Goal: Information Seeking & Learning: Learn about a topic

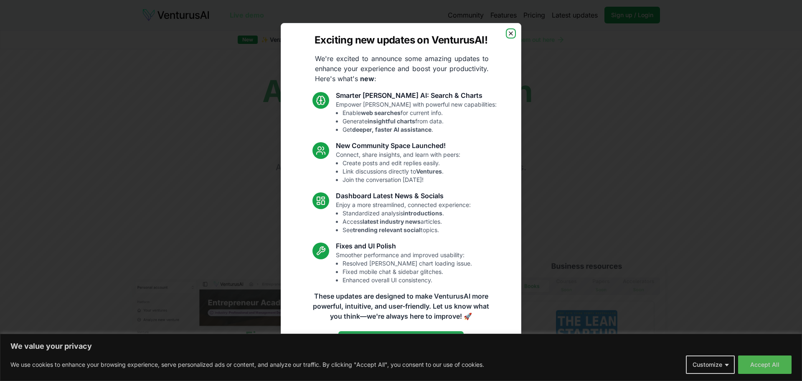
click at [511, 31] on icon "button" at bounding box center [511, 33] width 7 height 7
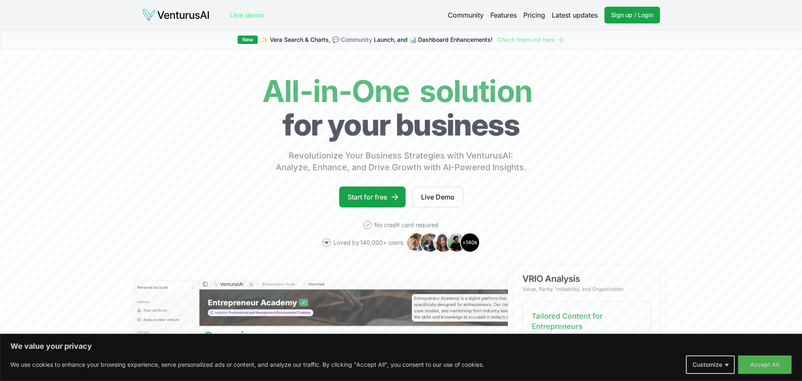
click at [533, 13] on link "Pricing" at bounding box center [535, 15] width 22 height 10
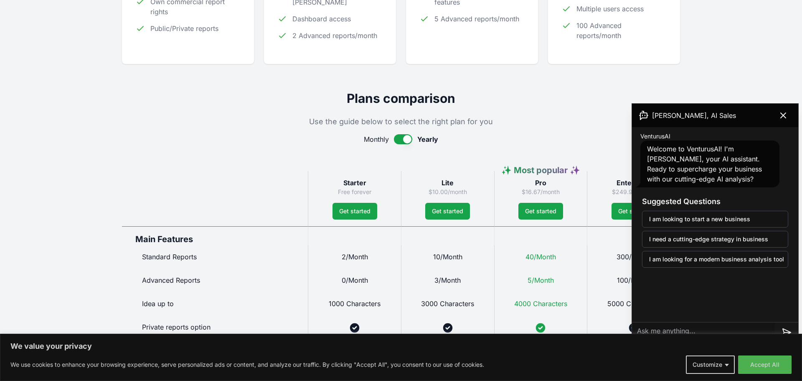
scroll to position [418, 0]
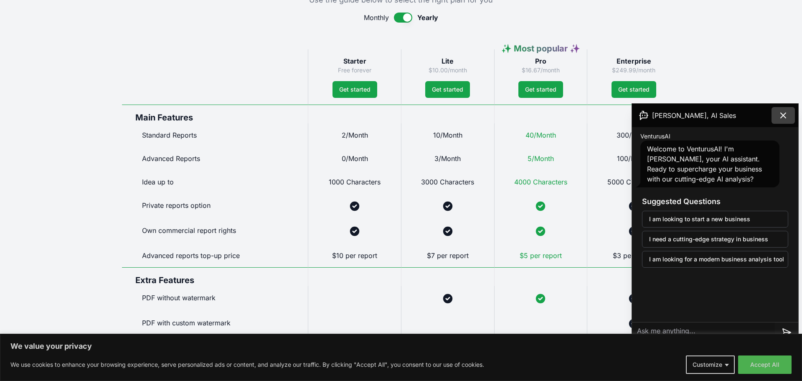
click at [781, 114] on icon at bounding box center [783, 115] width 5 height 5
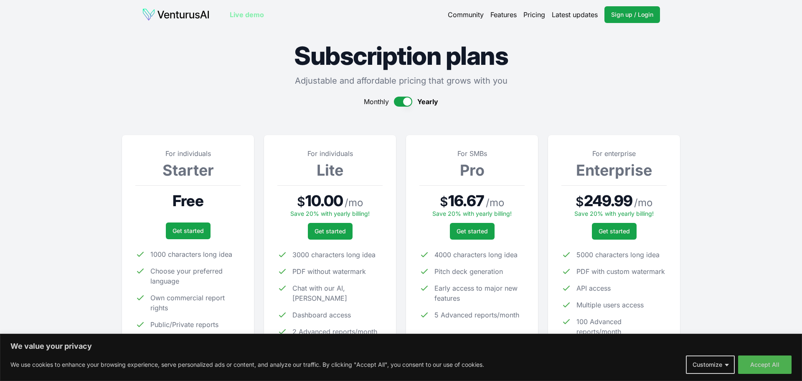
scroll to position [0, 0]
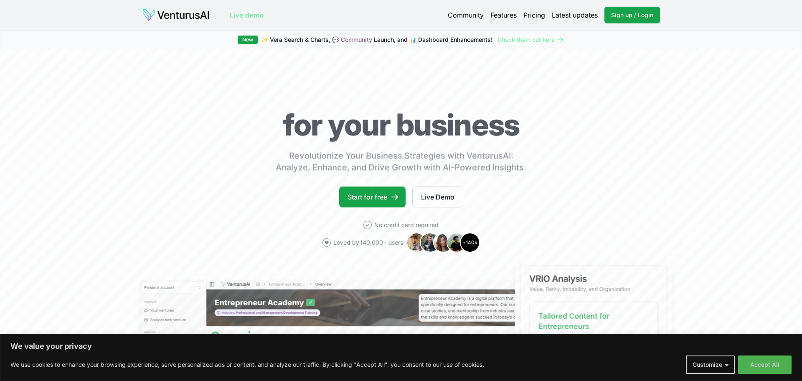
click at [254, 15] on link "Live demo" at bounding box center [247, 15] width 34 height 10
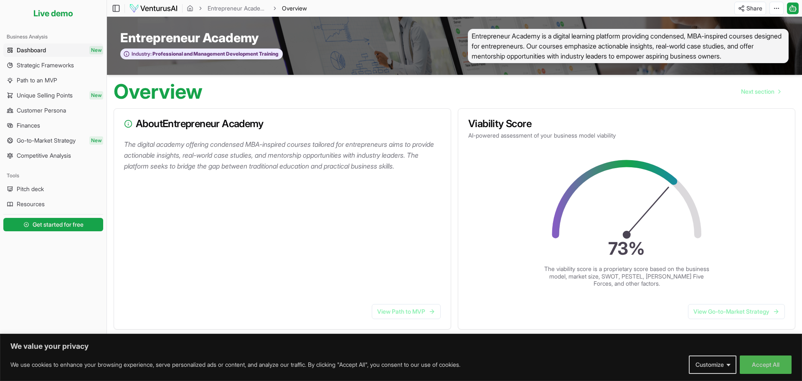
click at [182, 91] on h1 "Overview" at bounding box center [158, 91] width 89 height 20
click at [497, 38] on span "Entrepreneur Academy is a digital learning platform providing condensed, MBA-in…" at bounding box center [628, 46] width 321 height 34
click at [498, 120] on h3 "Viability Score" at bounding box center [626, 124] width 317 height 10
click at [577, 221] on icon "73 %" at bounding box center [627, 207] width 157 height 102
click at [704, 309] on link "View Go-to-Market Strategy" at bounding box center [736, 311] width 97 height 15
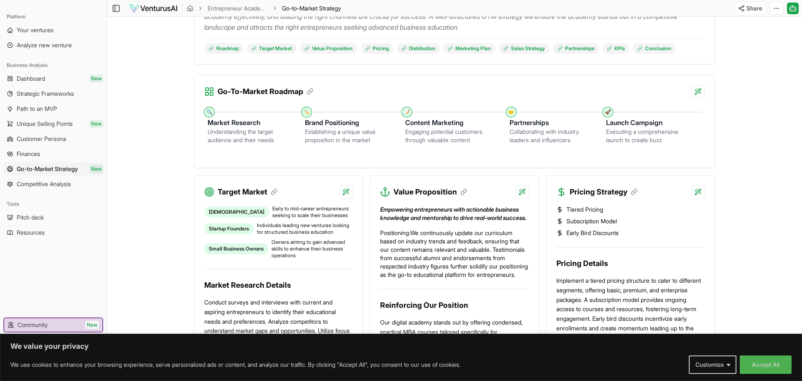
scroll to position [27, 0]
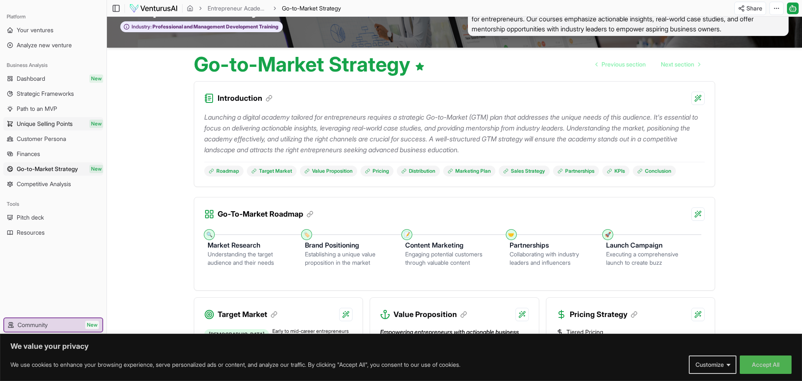
click at [73, 123] on span "Unique Selling Points" at bounding box center [45, 123] width 56 height 8
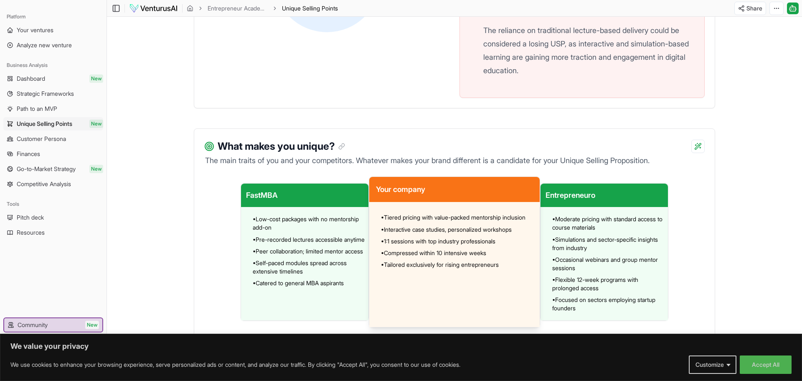
scroll to position [486, 0]
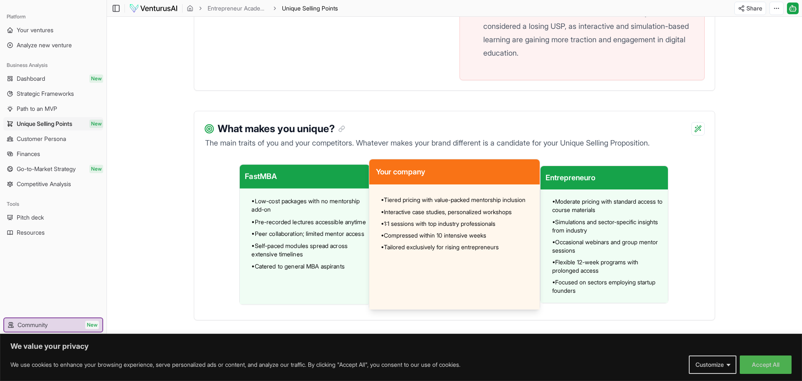
click at [260, 209] on span "• Low-cost packages with no mentorship add-on" at bounding box center [309, 204] width 115 height 17
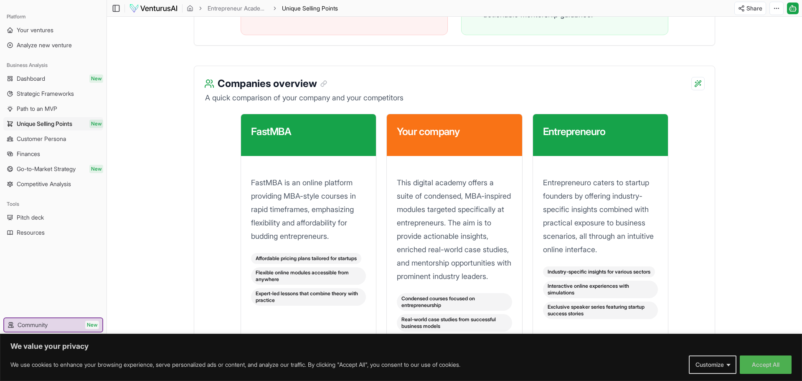
scroll to position [1079, 0]
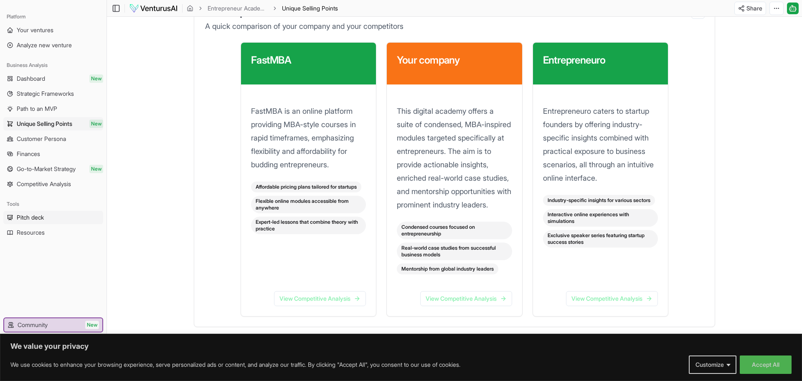
click at [53, 212] on link "Pitch deck" at bounding box center [53, 217] width 100 height 13
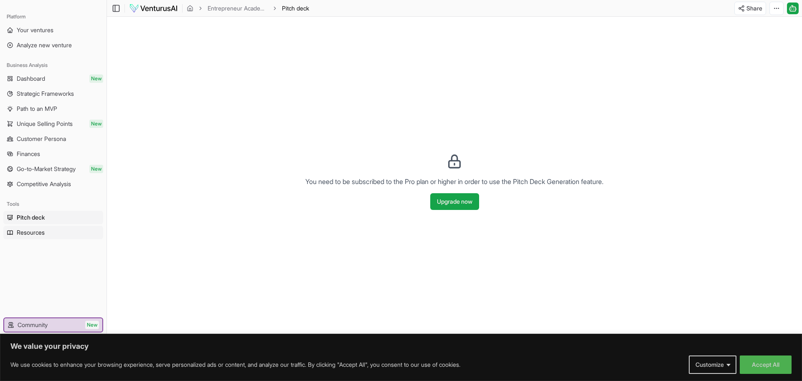
click at [43, 227] on link "Resources" at bounding box center [53, 232] width 100 height 13
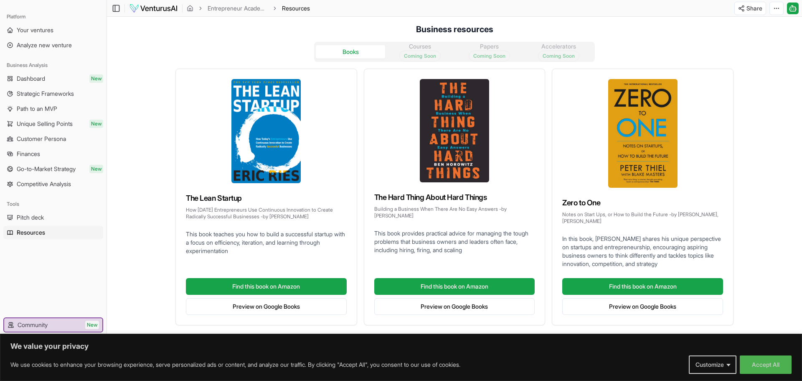
scroll to position [0, 0]
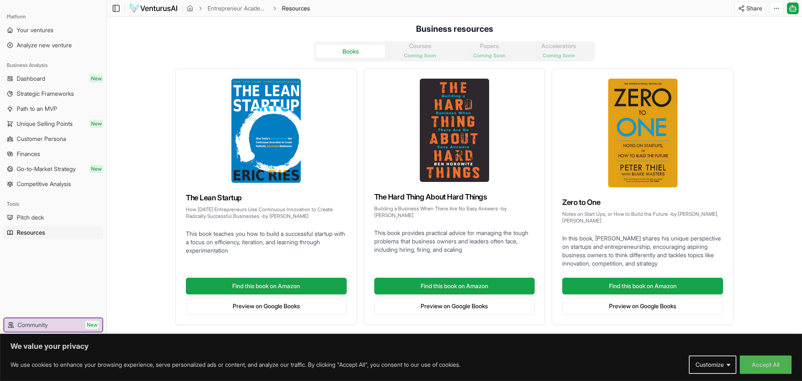
click at [419, 58] on div "Books Courses Coming Soon Papers Coming Soon Accelerators Coming Soon" at bounding box center [454, 51] width 281 height 20
click at [44, 32] on span "Your ventures" at bounding box center [35, 30] width 37 height 8
click at [49, 47] on span "Analyze new venture" at bounding box center [44, 45] width 55 height 8
click at [54, 81] on link "Dashboard New" at bounding box center [53, 78] width 100 height 13
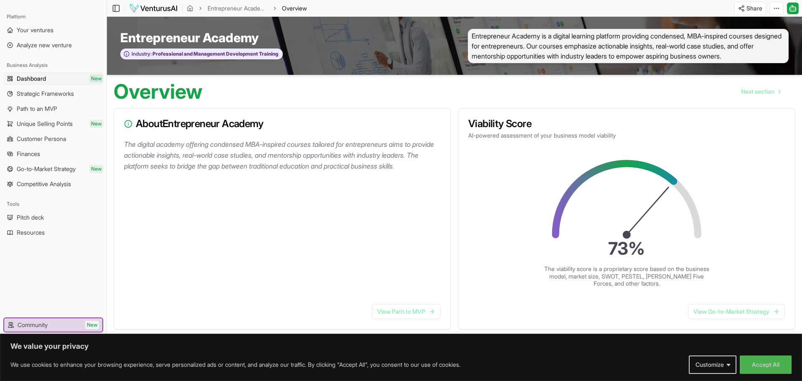
click at [201, 136] on div "About Entrepreneur Academy" at bounding box center [282, 124] width 337 height 30
click at [226, 7] on link "Entrepreneur Academy" at bounding box center [238, 8] width 60 height 8
click at [191, 10] on icon "breadcrumb" at bounding box center [190, 8] width 7 height 7
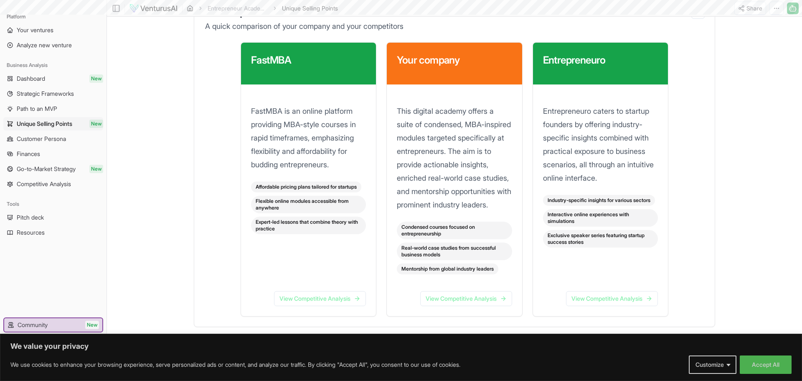
scroll to position [27, 0]
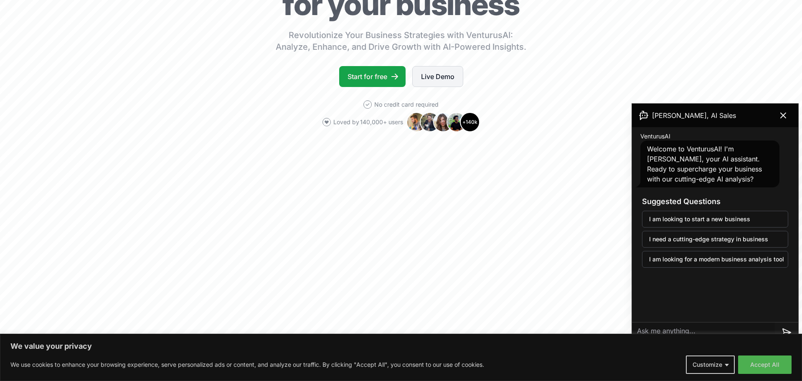
scroll to position [336, 0]
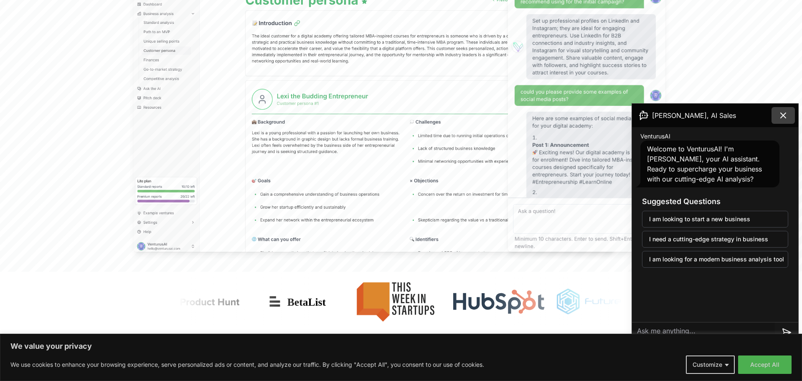
click at [783, 116] on icon at bounding box center [783, 115] width 5 height 5
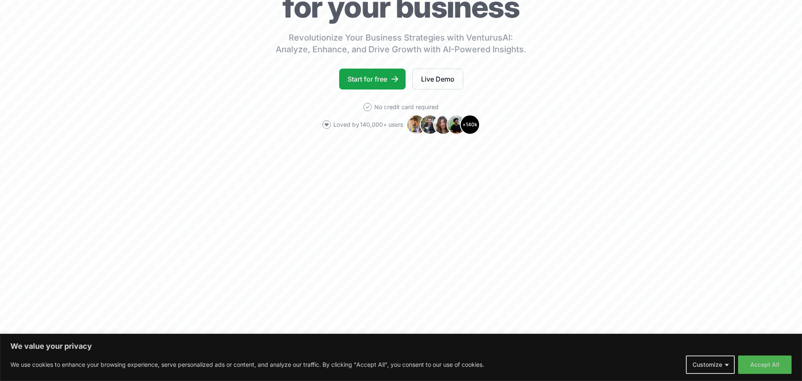
scroll to position [0, 0]
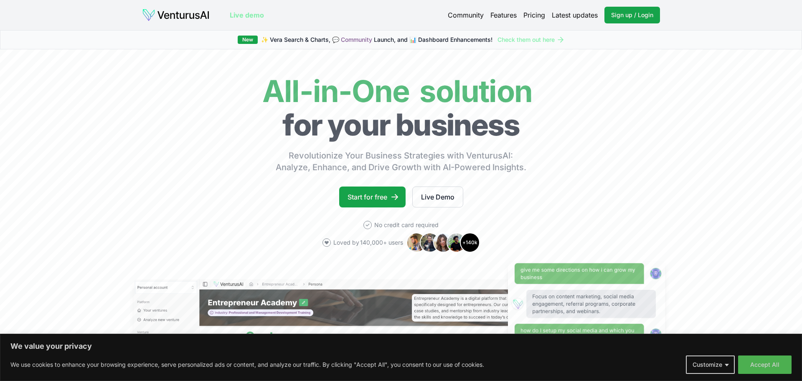
click at [197, 18] on img at bounding box center [176, 14] width 68 height 13
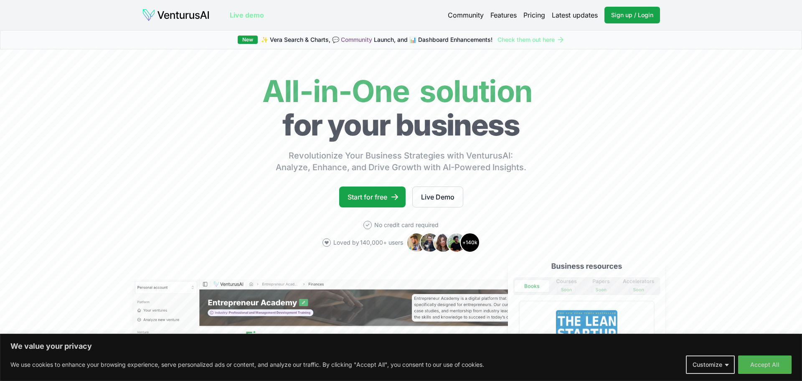
click at [517, 38] on link "Check them out here" at bounding box center [531, 40] width 67 height 8
